Goal: Transaction & Acquisition: Purchase product/service

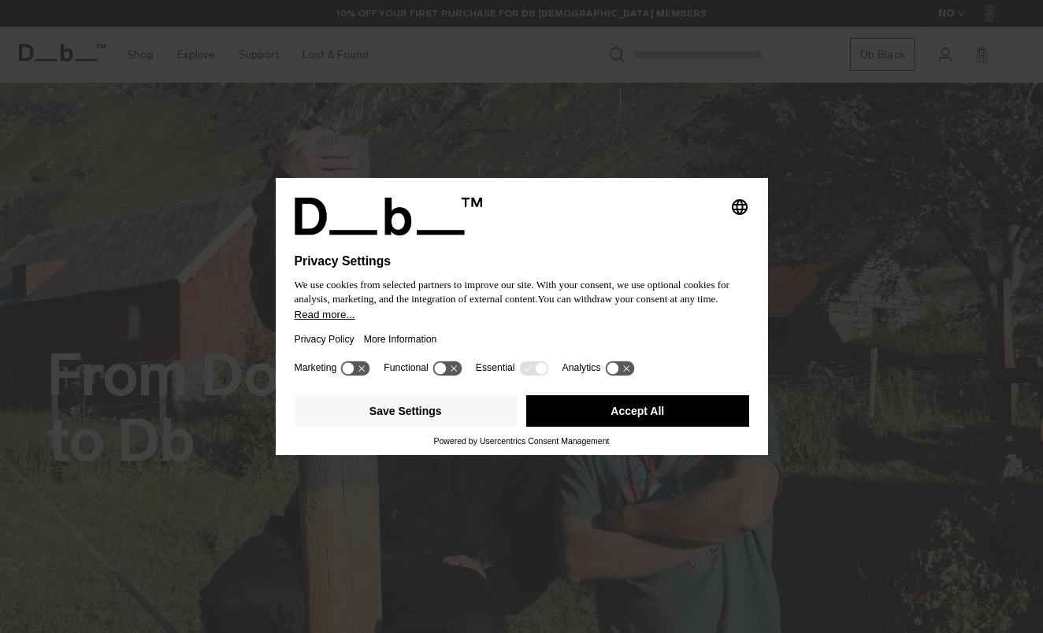
click at [610, 418] on button "Accept All" at bounding box center [637, 412] width 223 height 32
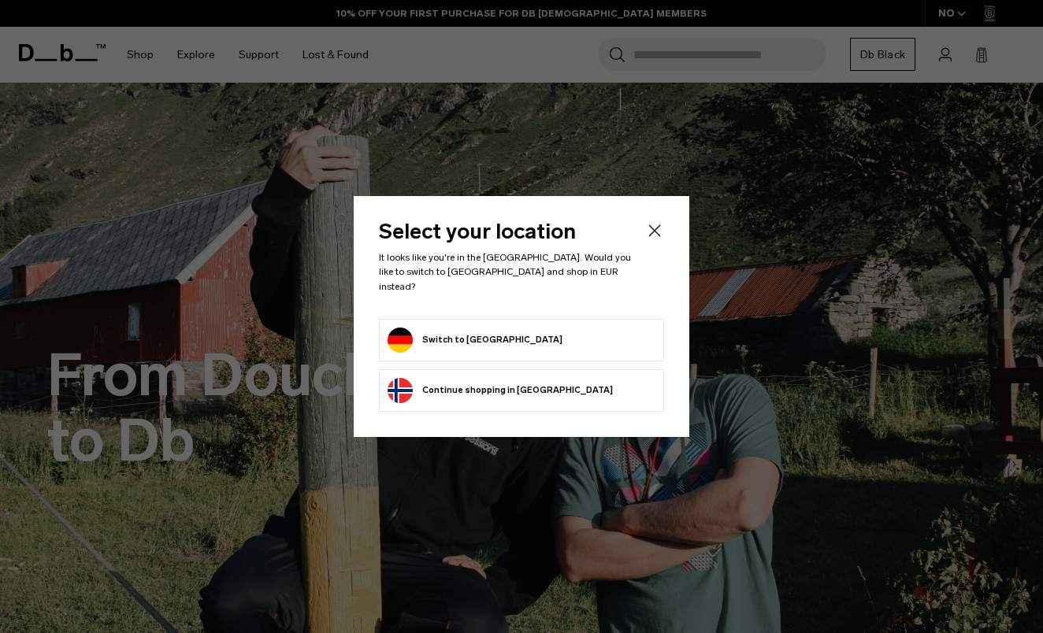
click at [480, 334] on button "Switch to Germany" at bounding box center [475, 340] width 175 height 25
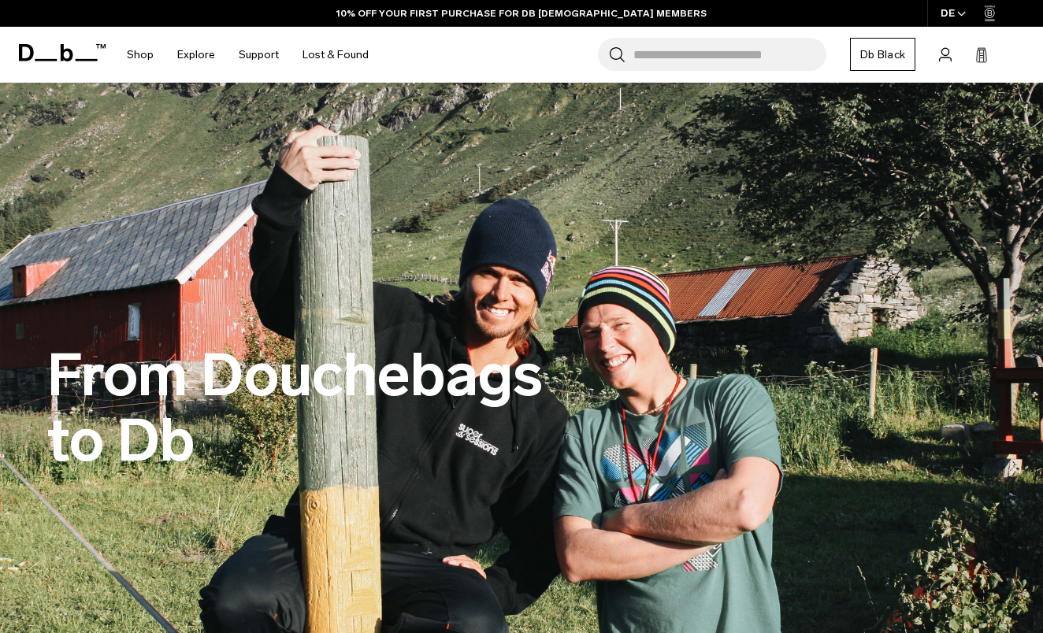
scroll to position [24, 0]
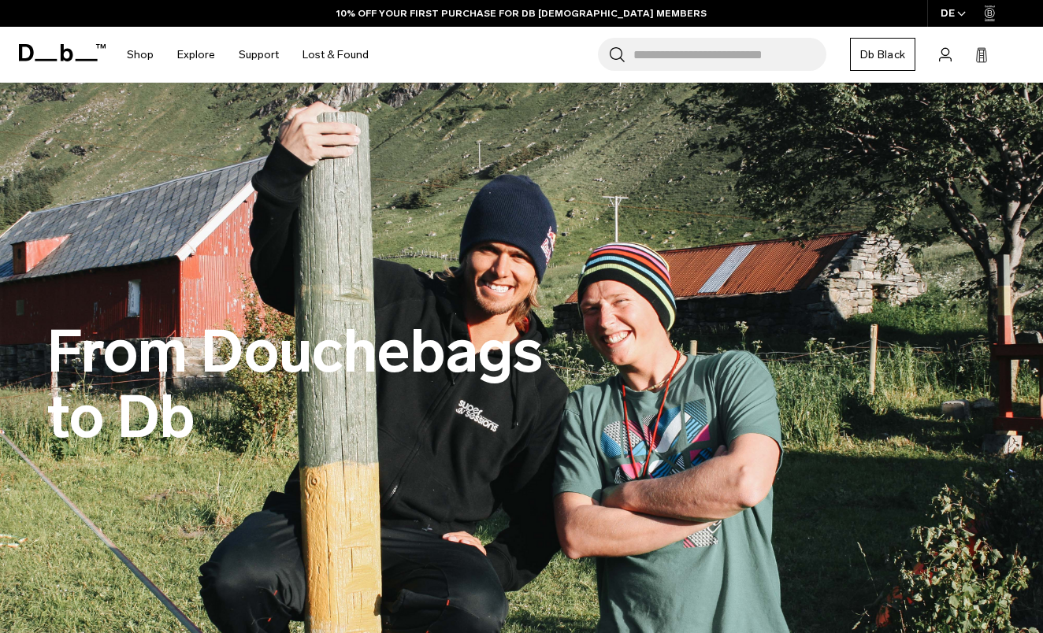
click at [240, 255] on img at bounding box center [521, 385] width 1043 height 652
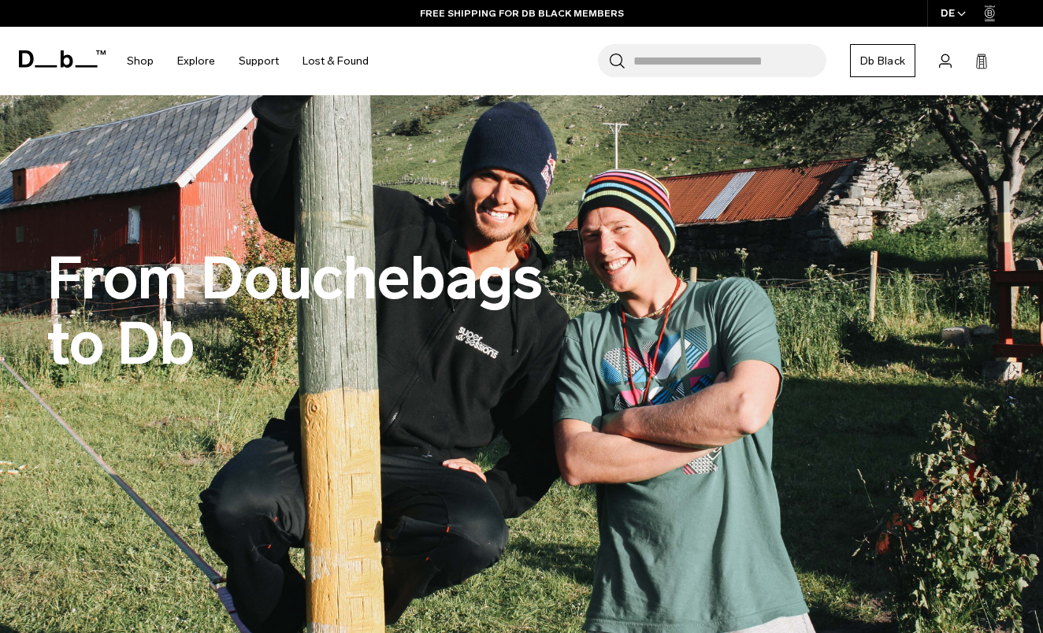
scroll to position [54, 0]
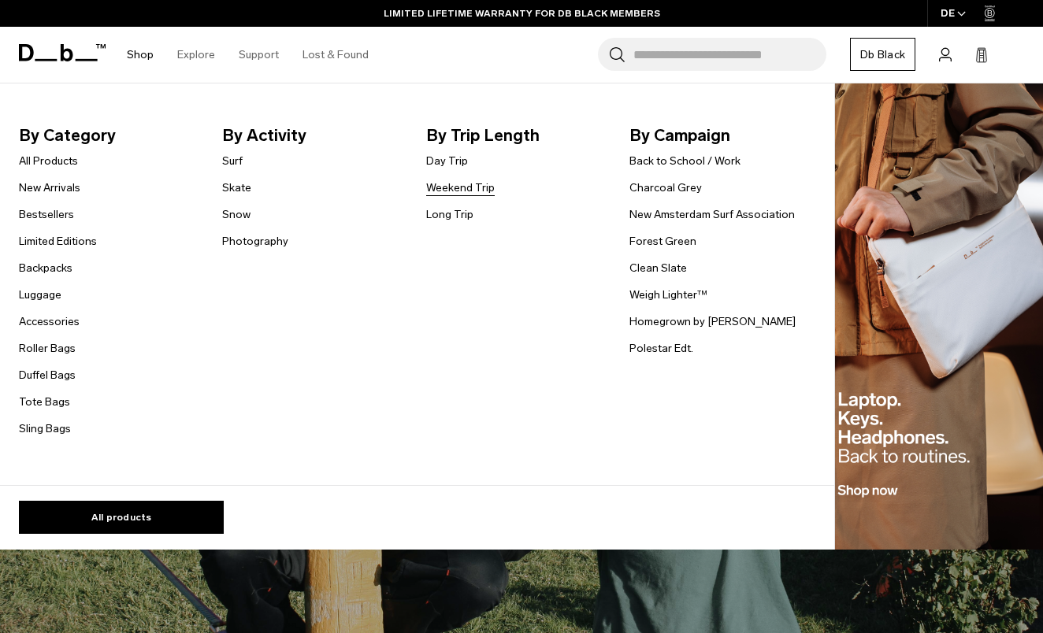
click at [440, 184] on link "Weekend Trip" at bounding box center [460, 188] width 69 height 17
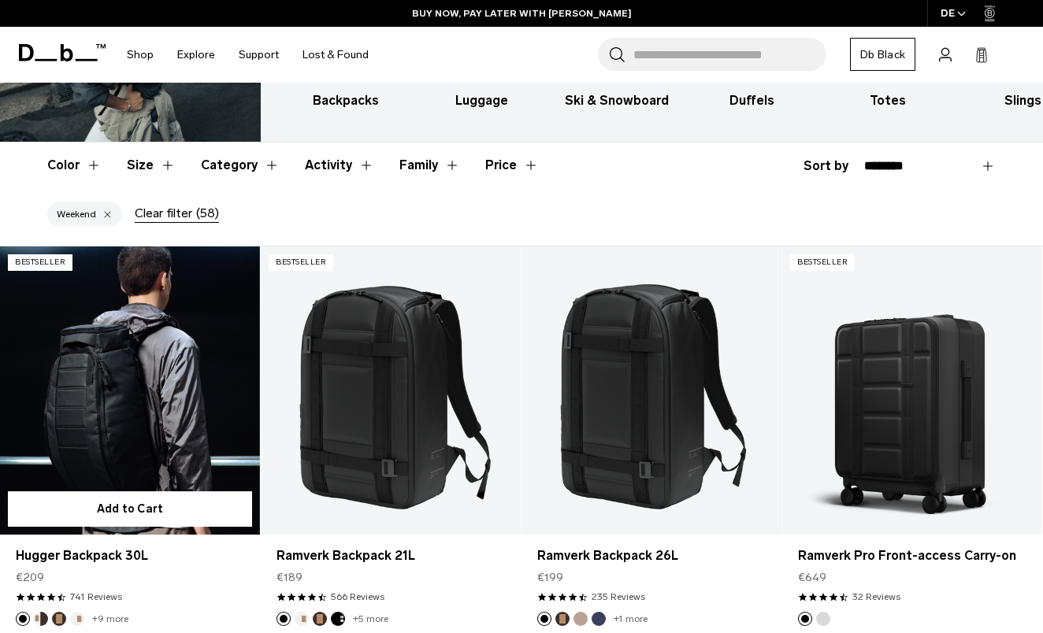
scroll to position [191, 0]
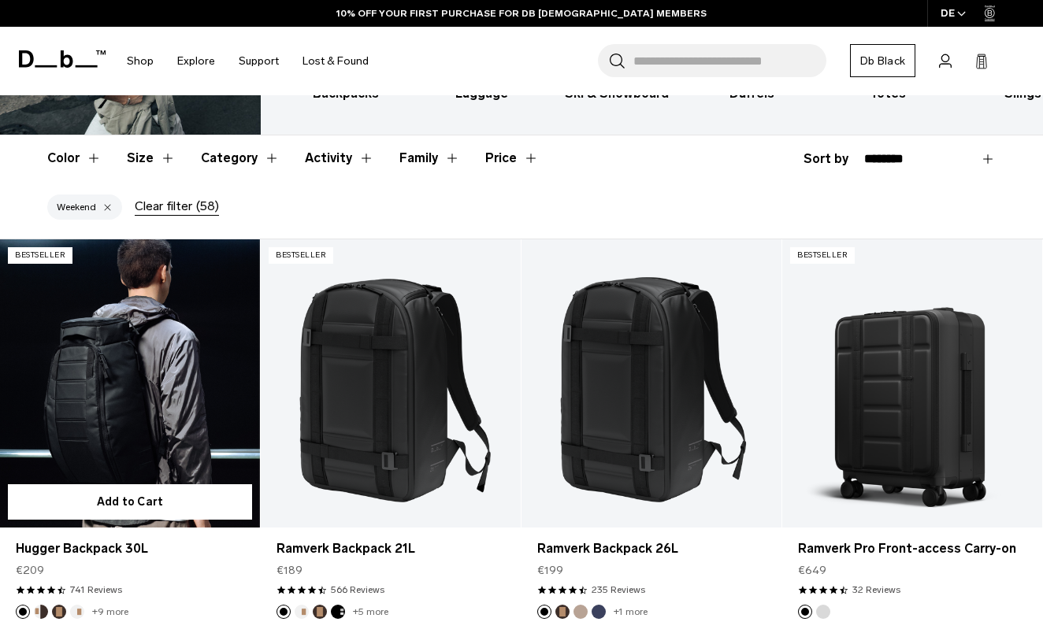
click at [139, 377] on link "Hugger Backpack 30L" at bounding box center [130, 384] width 260 height 289
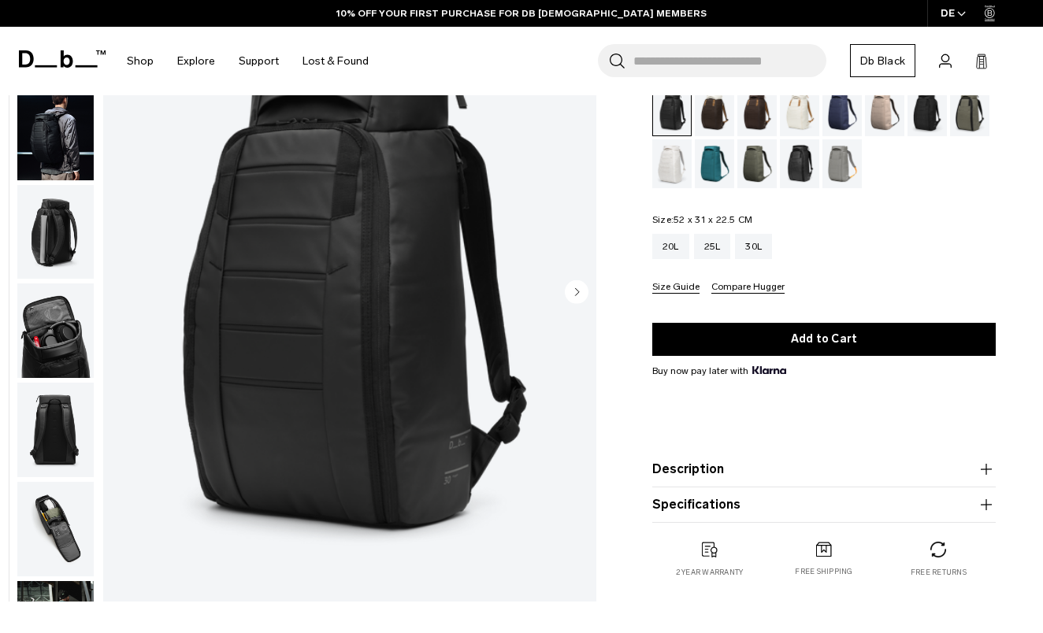
click at [681, 288] on button "Size Guide" at bounding box center [675, 288] width 47 height 12
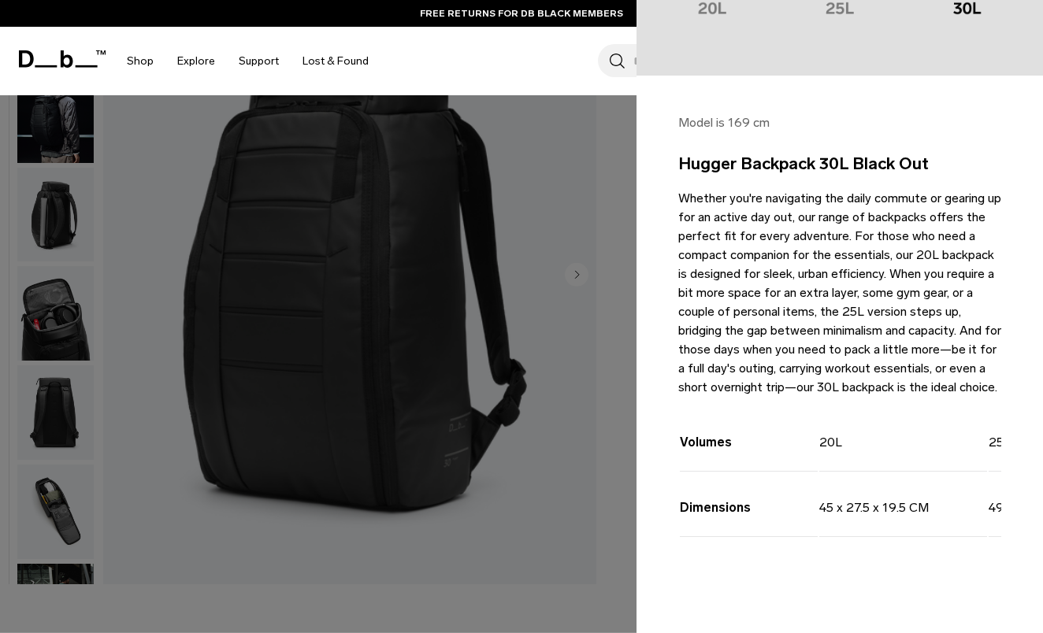
click at [573, 381] on div at bounding box center [521, 316] width 1043 height 633
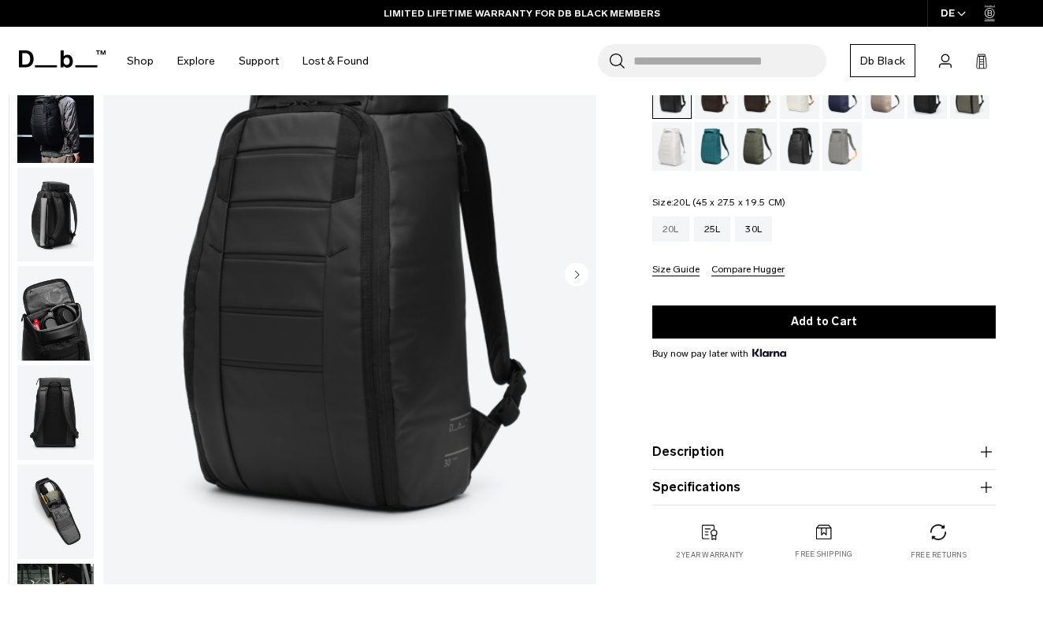
click at [675, 238] on div "20L" at bounding box center [670, 229] width 37 height 25
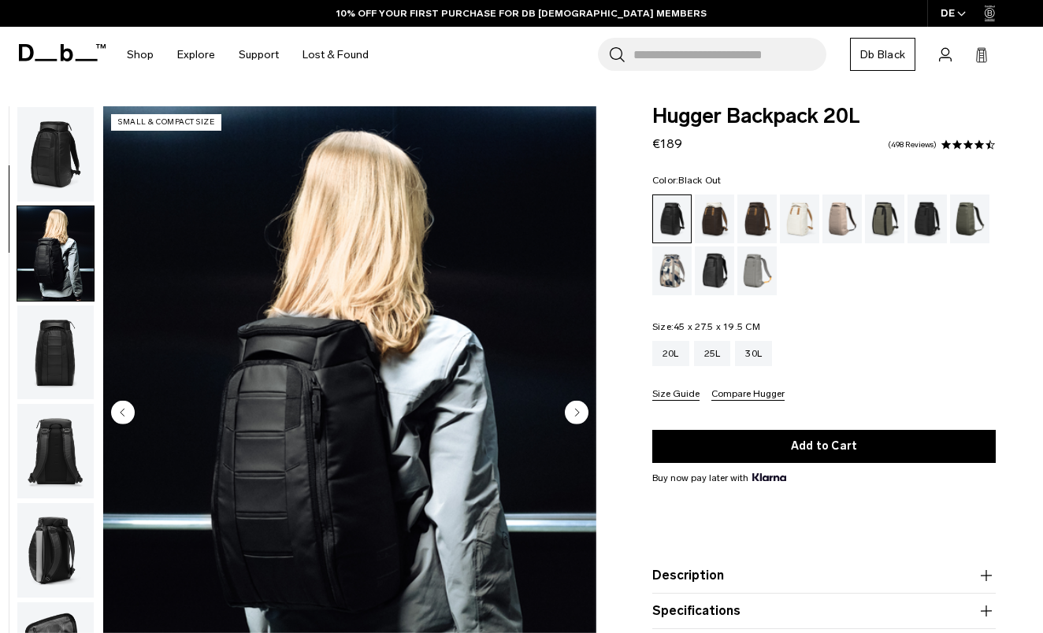
scroll to position [88, 0]
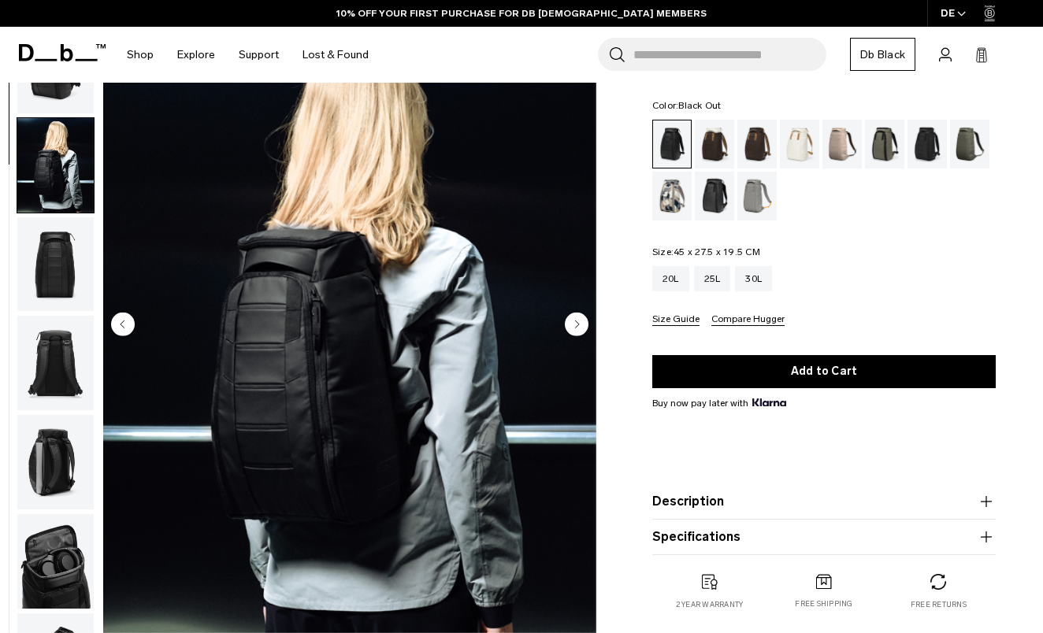
click at [574, 336] on circle "Next slide" at bounding box center [577, 325] width 24 height 24
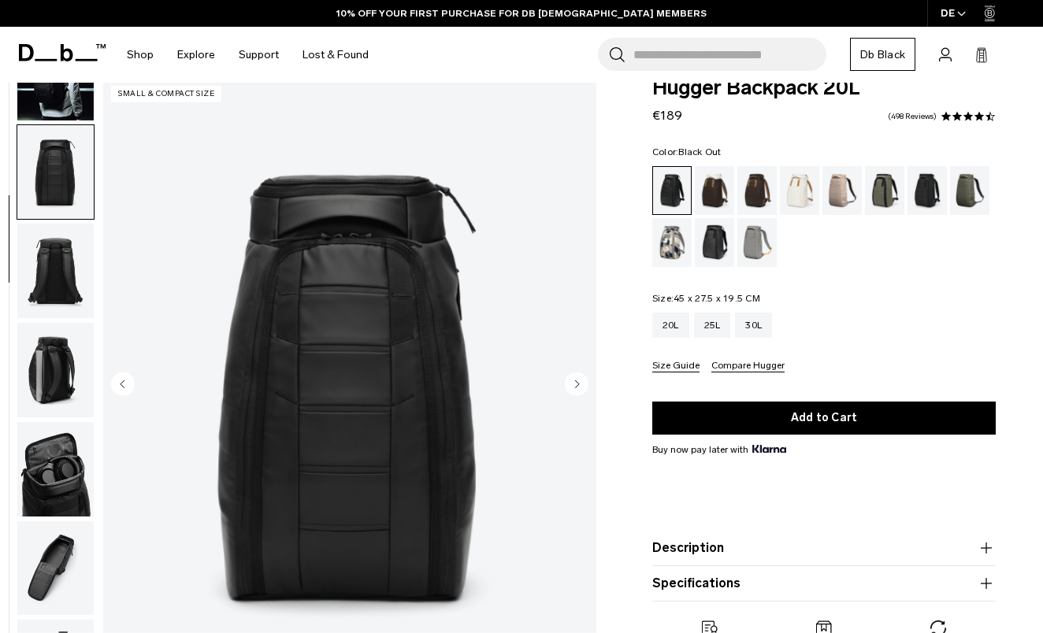
scroll to position [0, 0]
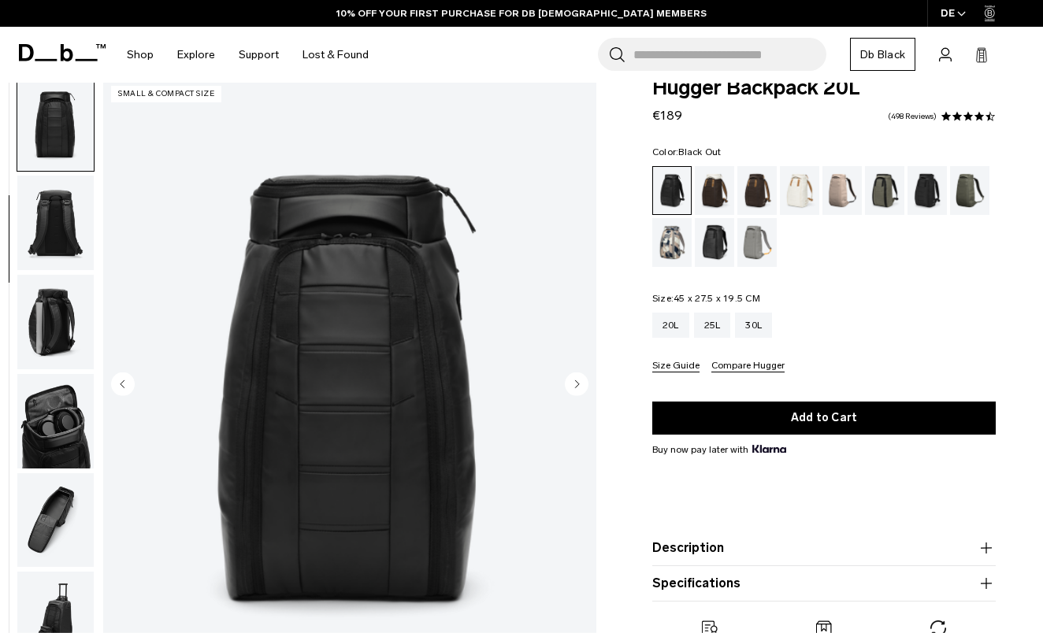
click at [574, 387] on circle "Next slide" at bounding box center [577, 385] width 24 height 24
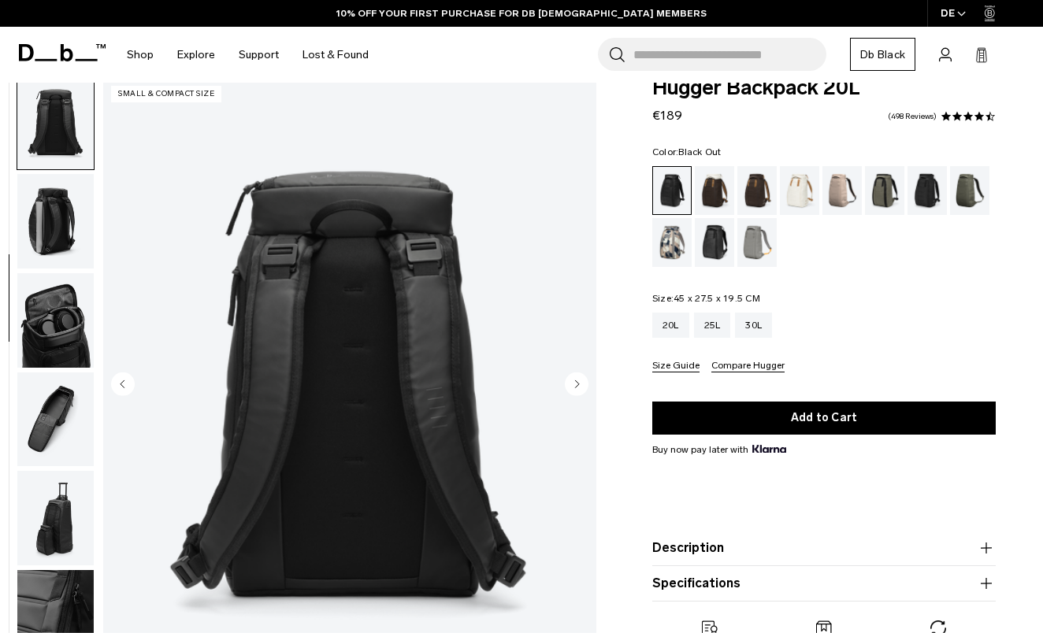
click at [574, 387] on circle "Next slide" at bounding box center [577, 385] width 24 height 24
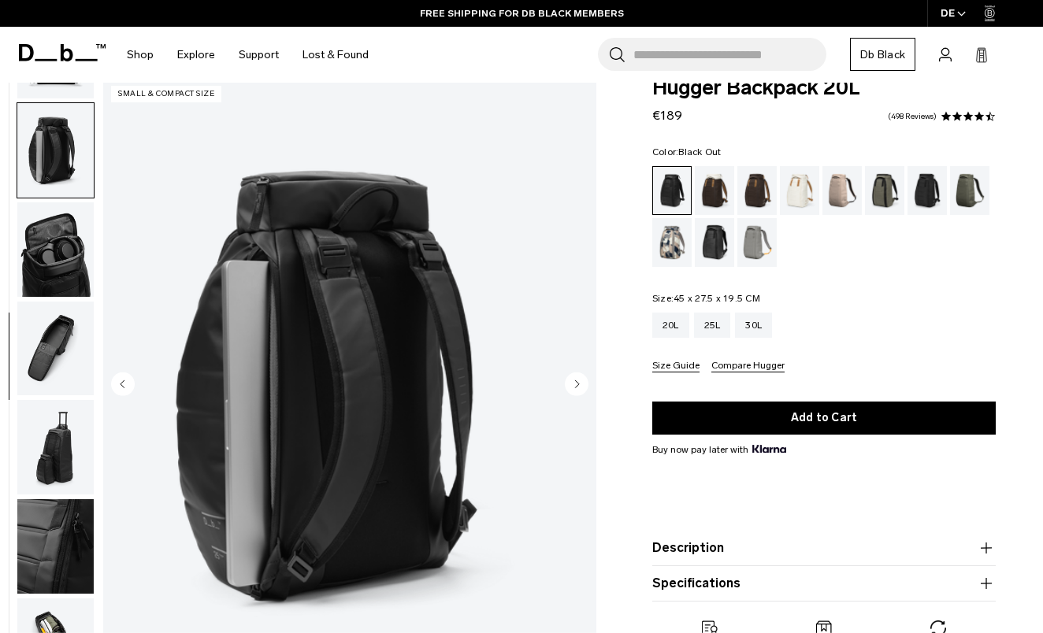
click at [574, 387] on circle "Next slide" at bounding box center [577, 385] width 24 height 24
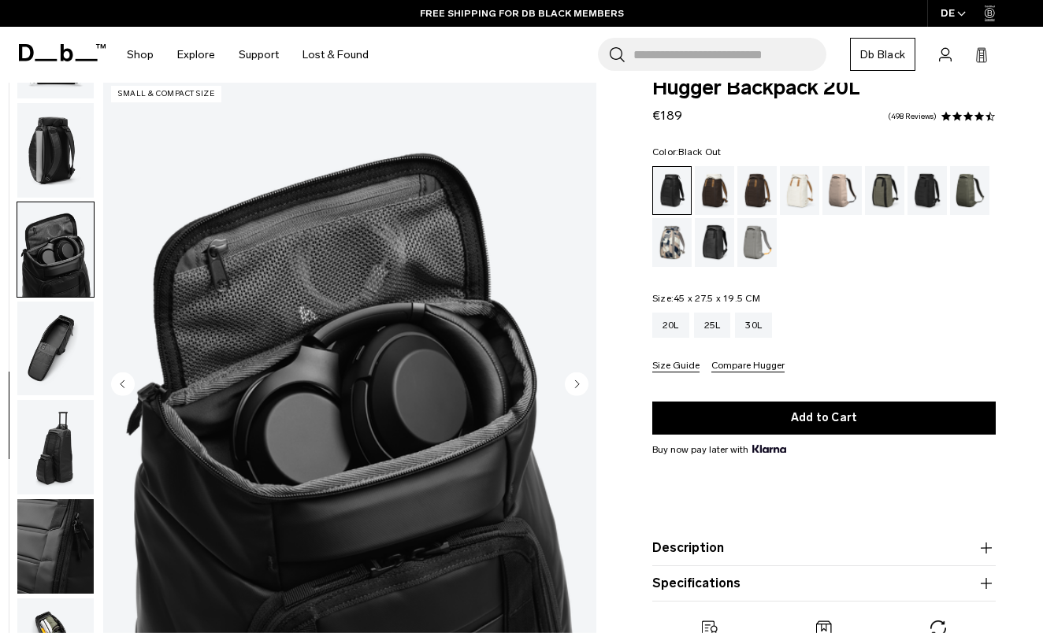
click at [574, 387] on circle "Next slide" at bounding box center [577, 385] width 24 height 24
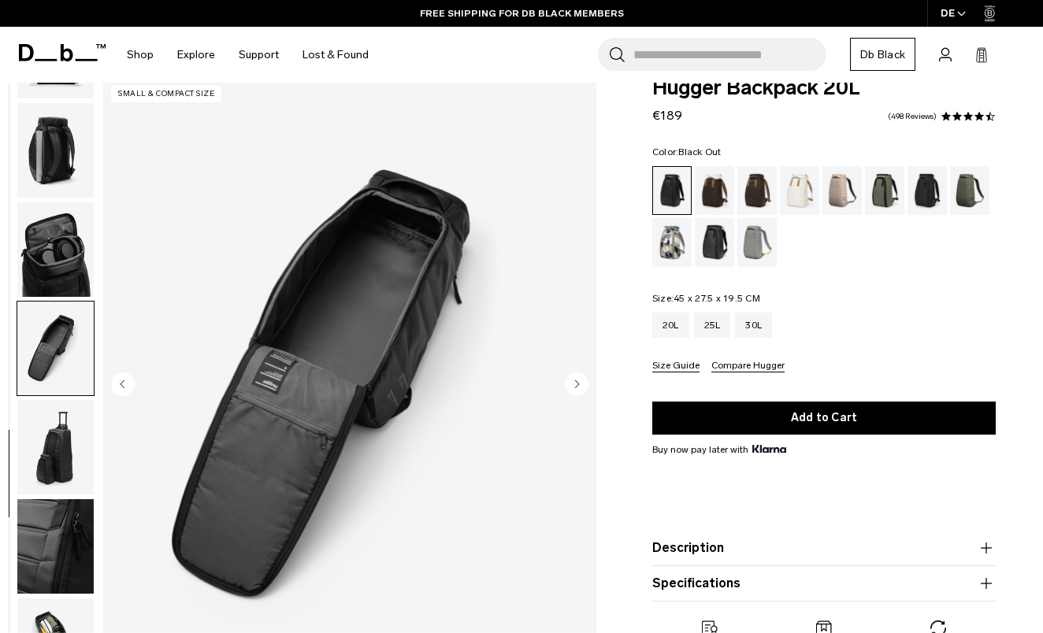
click at [574, 387] on circle "Next slide" at bounding box center [577, 385] width 24 height 24
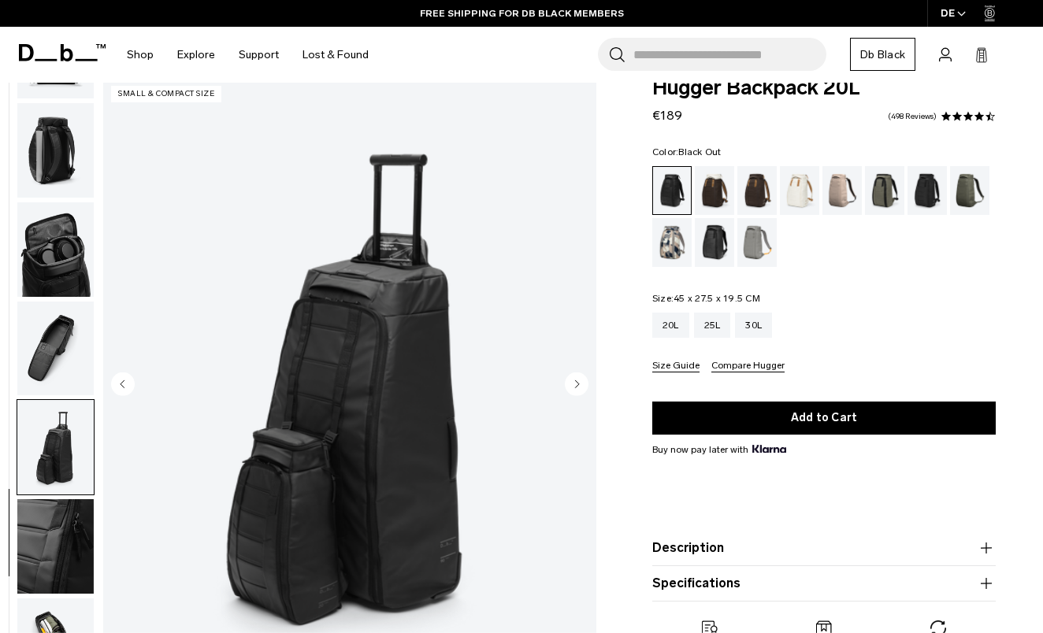
click at [574, 387] on circle "Next slide" at bounding box center [577, 385] width 24 height 24
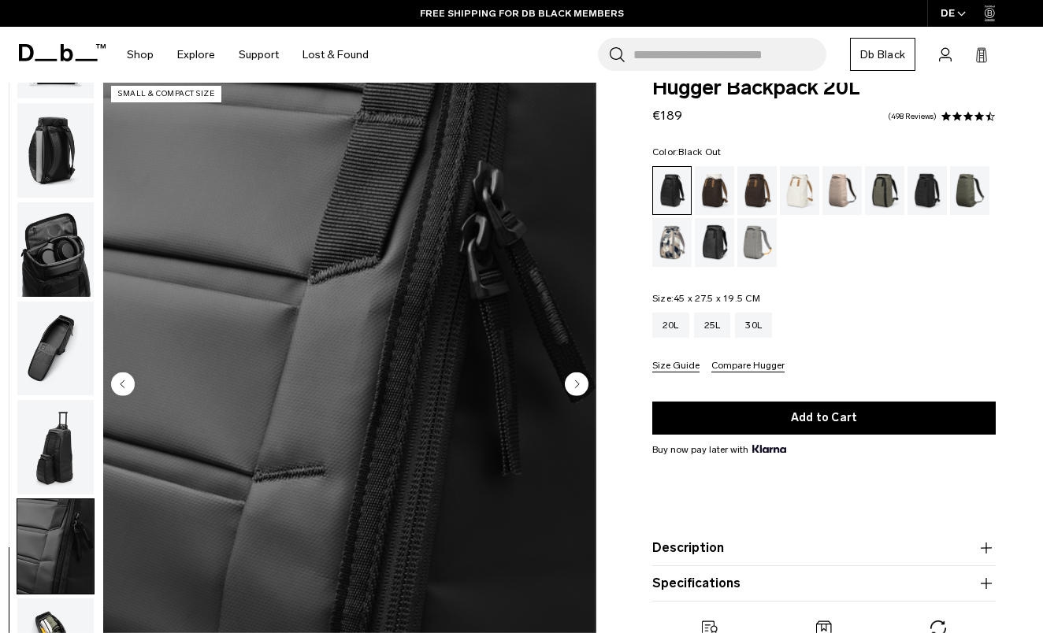
click at [574, 387] on circle "Next slide" at bounding box center [577, 385] width 24 height 24
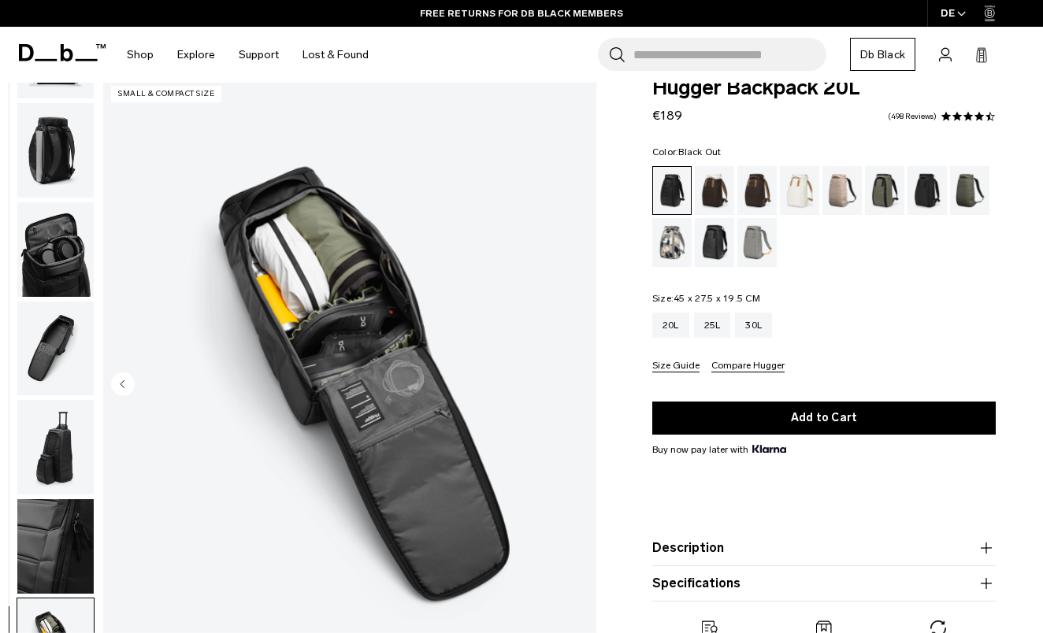
click at [574, 387] on img "10 / 10" at bounding box center [349, 386] width 493 height 616
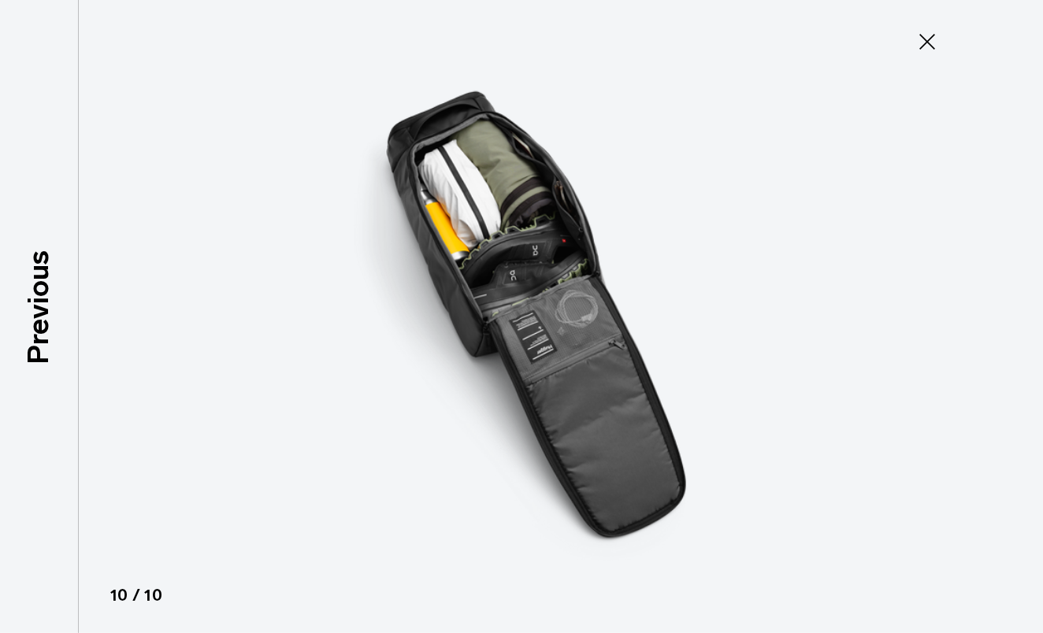
click at [924, 41] on icon at bounding box center [927, 41] width 25 height 25
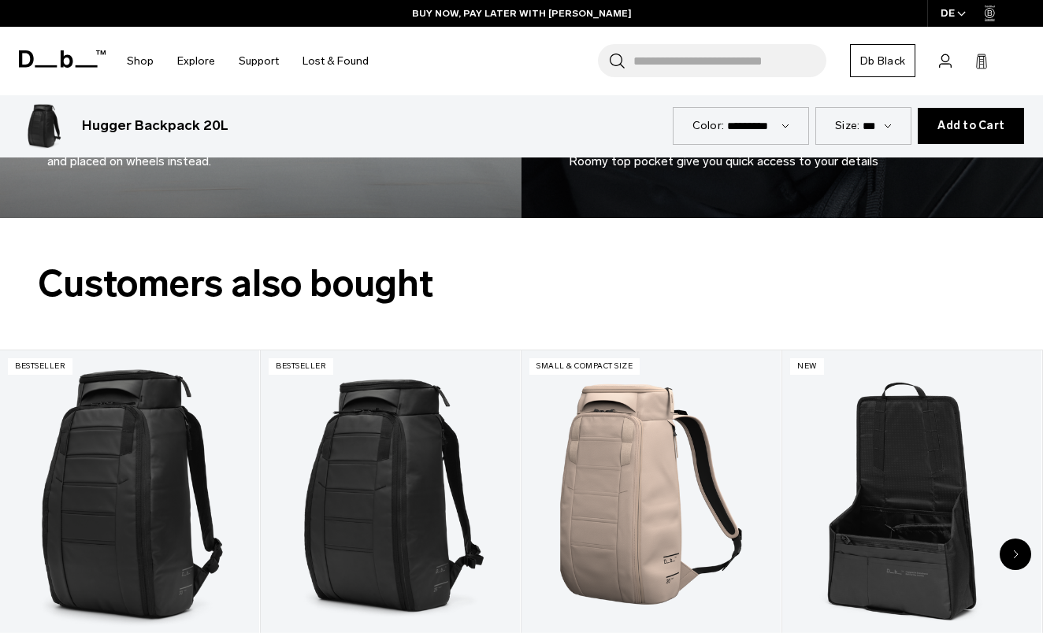
scroll to position [3026, 0]
